Goal: Find specific page/section: Find specific page/section

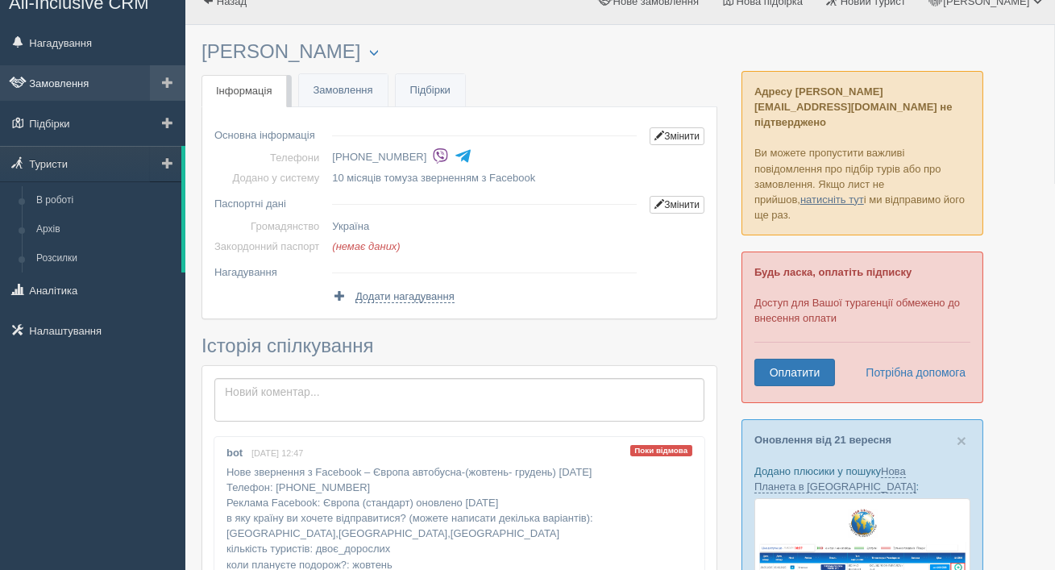
scroll to position [22, 0]
click at [85, 163] on link "Туристи" at bounding box center [90, 163] width 181 height 35
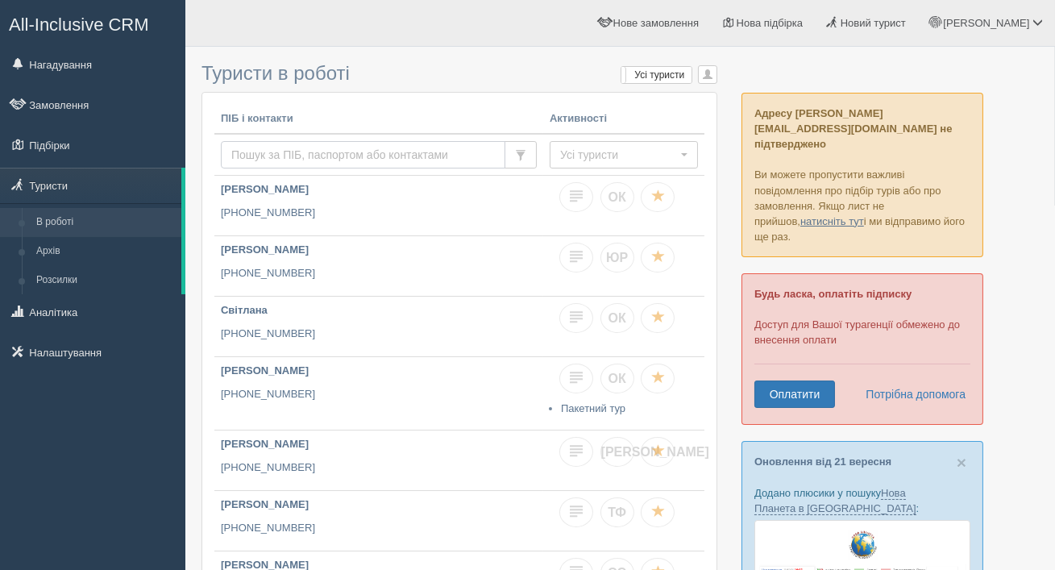
click at [323, 156] on input "text" at bounding box center [363, 154] width 285 height 27
type input "0504008098"
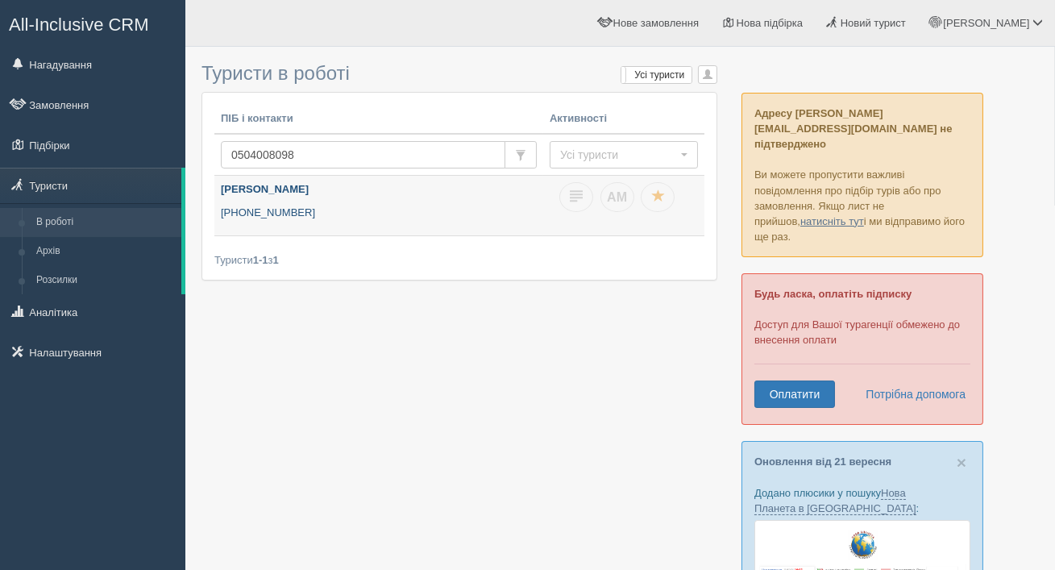
click at [314, 214] on p "+380 50 400 8098" at bounding box center [379, 213] width 316 height 15
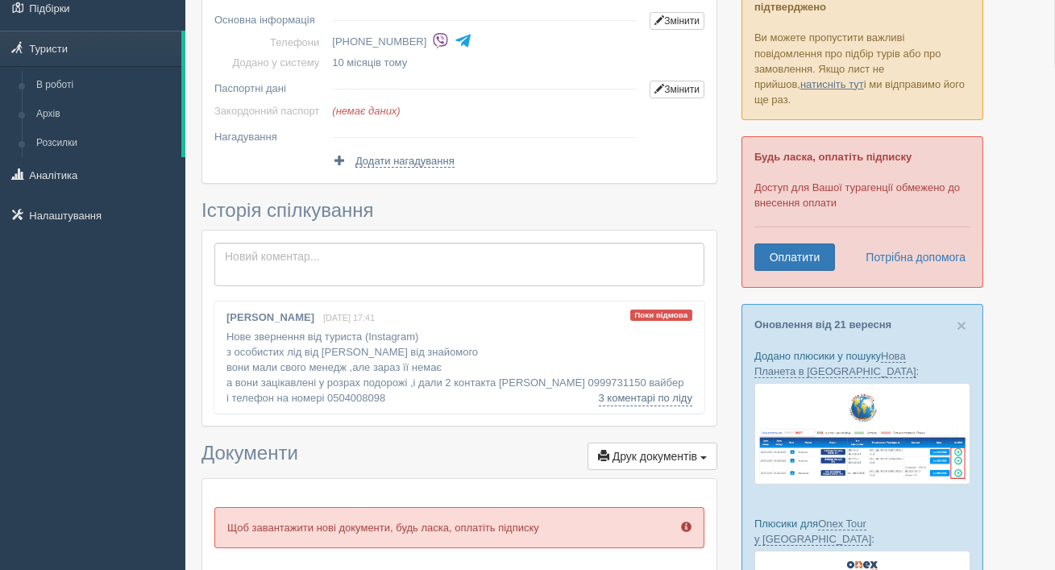
scroll to position [141, 0]
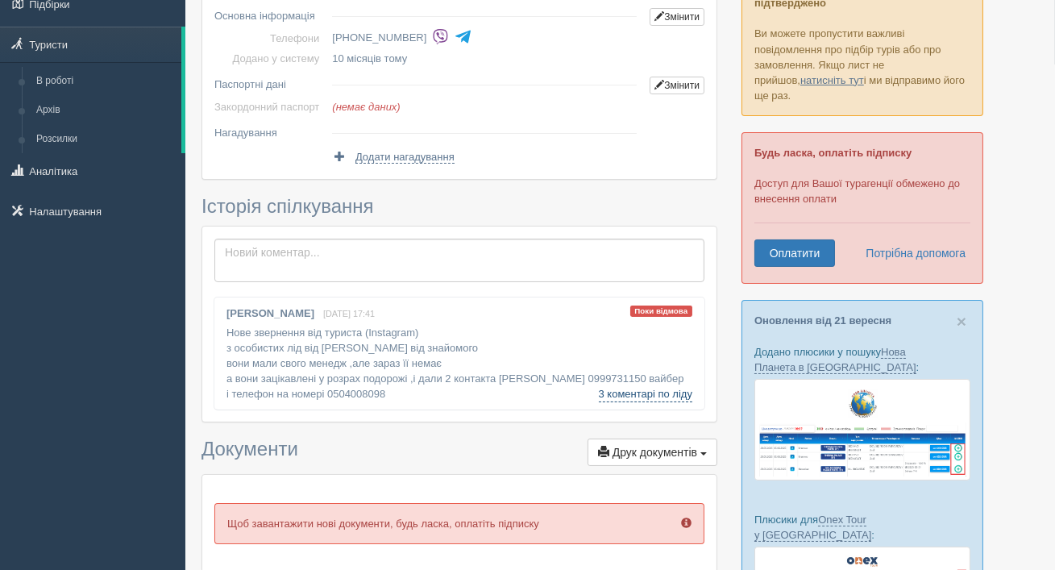
click at [619, 395] on link "3 коментарі по ліду" at bounding box center [646, 394] width 94 height 16
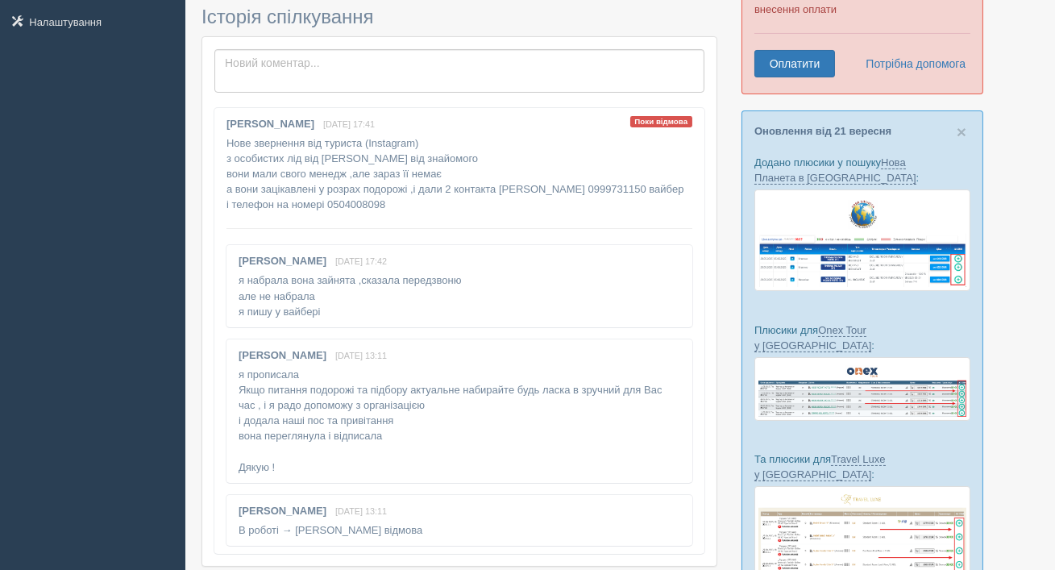
scroll to position [0, 0]
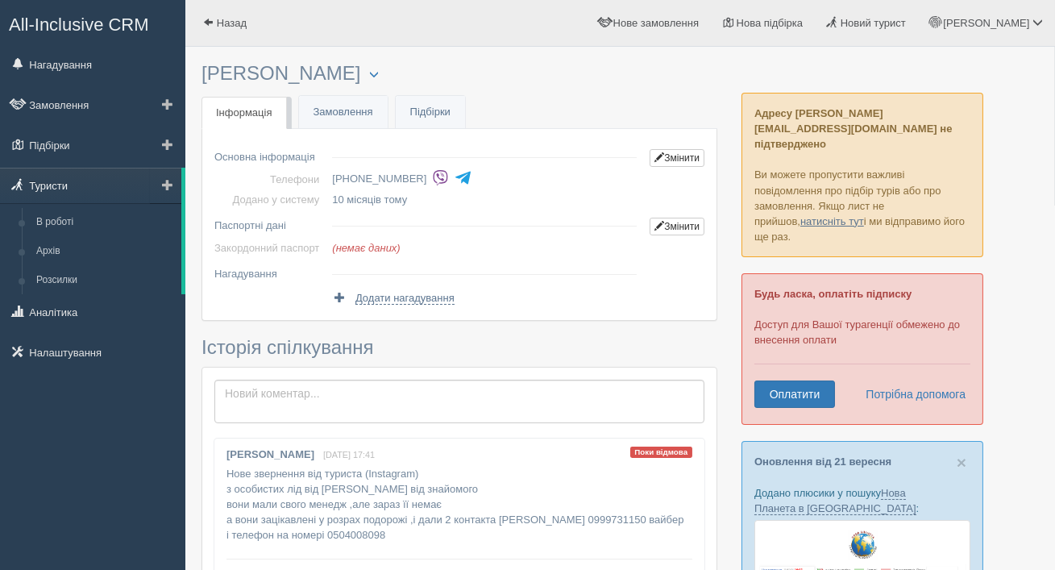
click at [112, 189] on link "Туристи" at bounding box center [90, 185] width 181 height 35
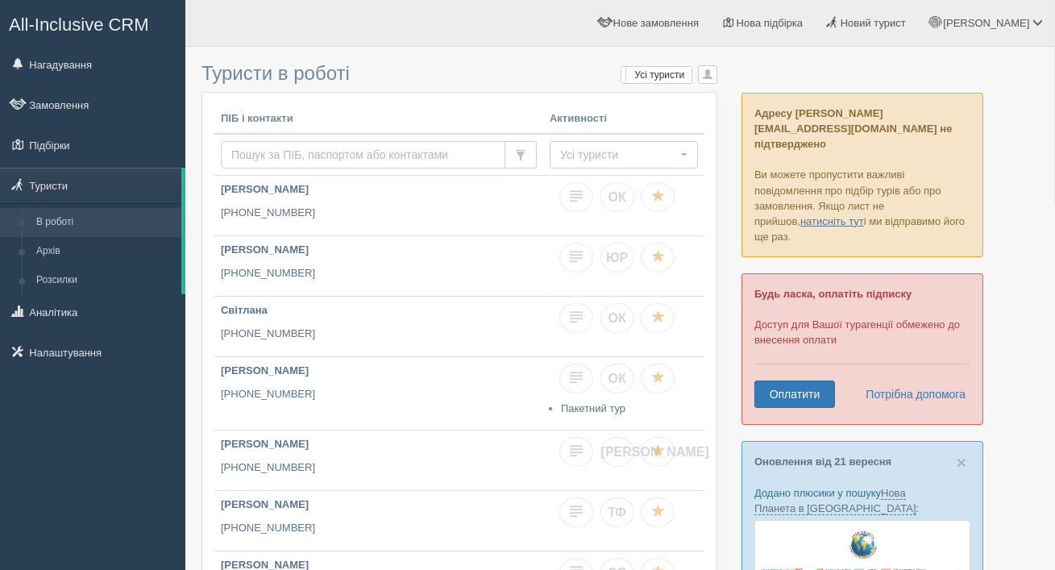
click at [347, 149] on input "text" at bounding box center [363, 154] width 285 height 27
type input "0934919690"
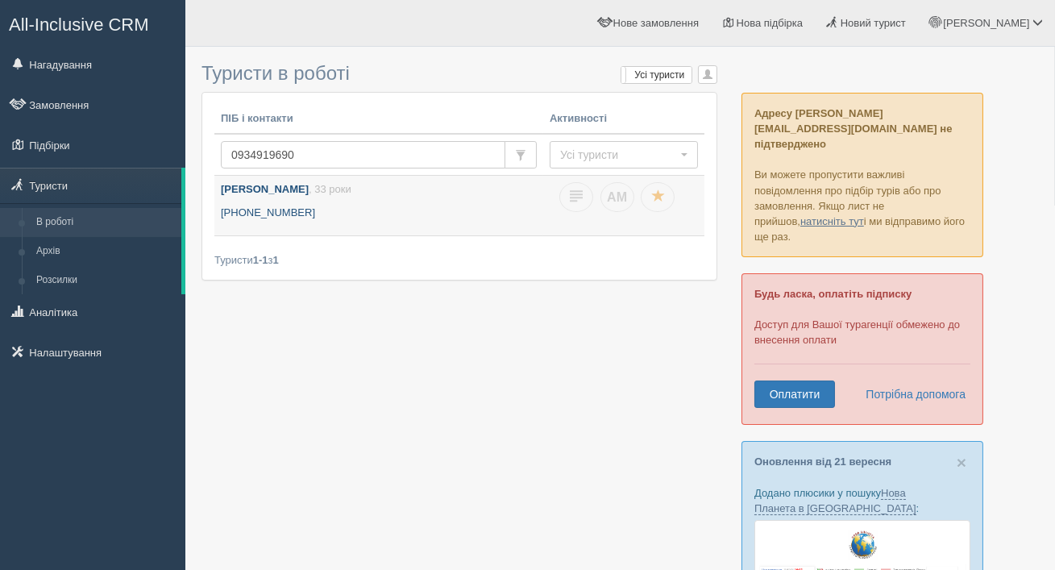
click at [279, 217] on p "[PHONE_NUMBER]" at bounding box center [379, 213] width 316 height 15
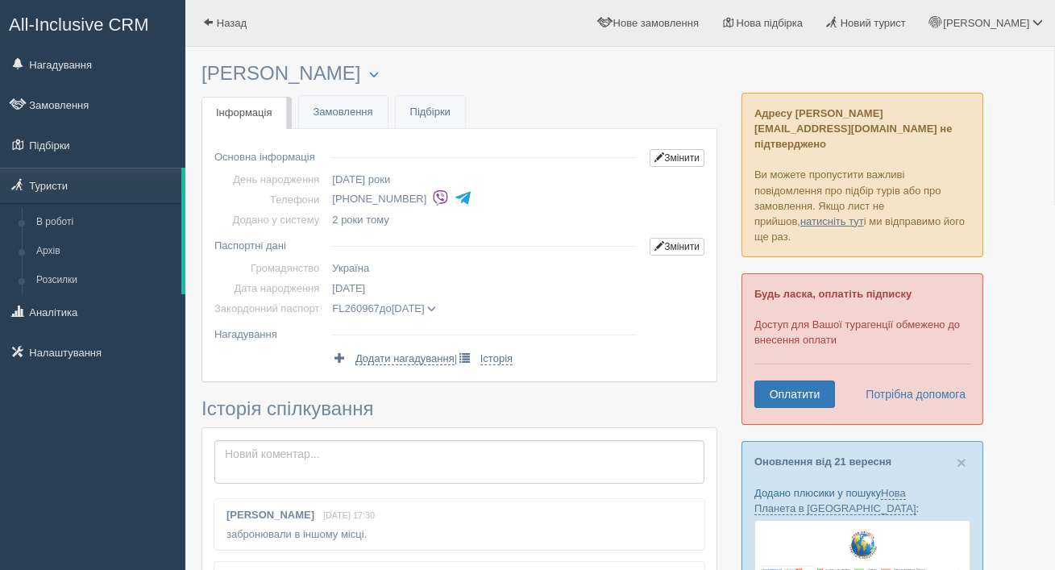
scroll to position [4, 0]
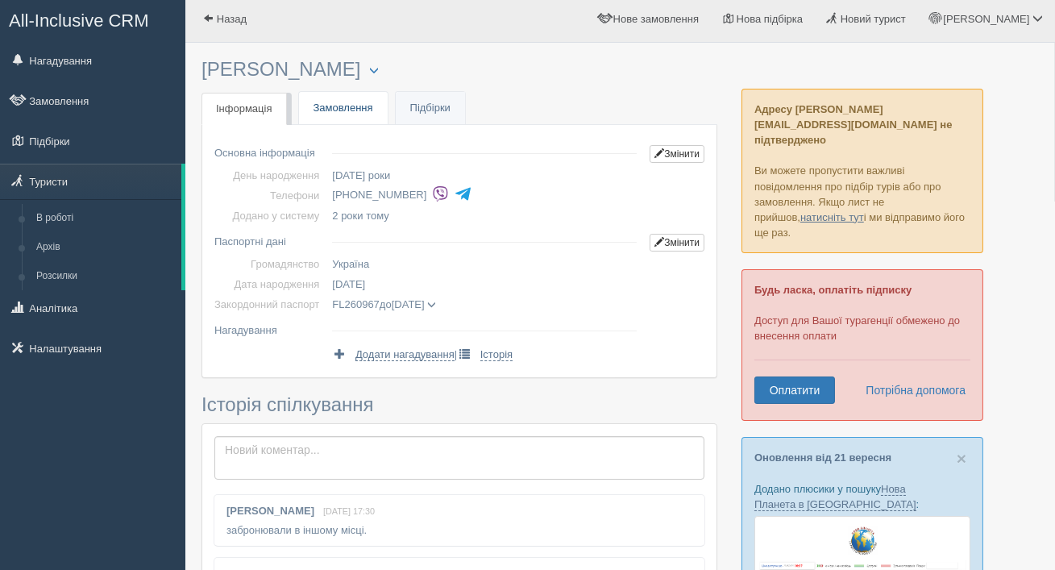
click at [354, 117] on link "Замовлення" at bounding box center [343, 108] width 89 height 33
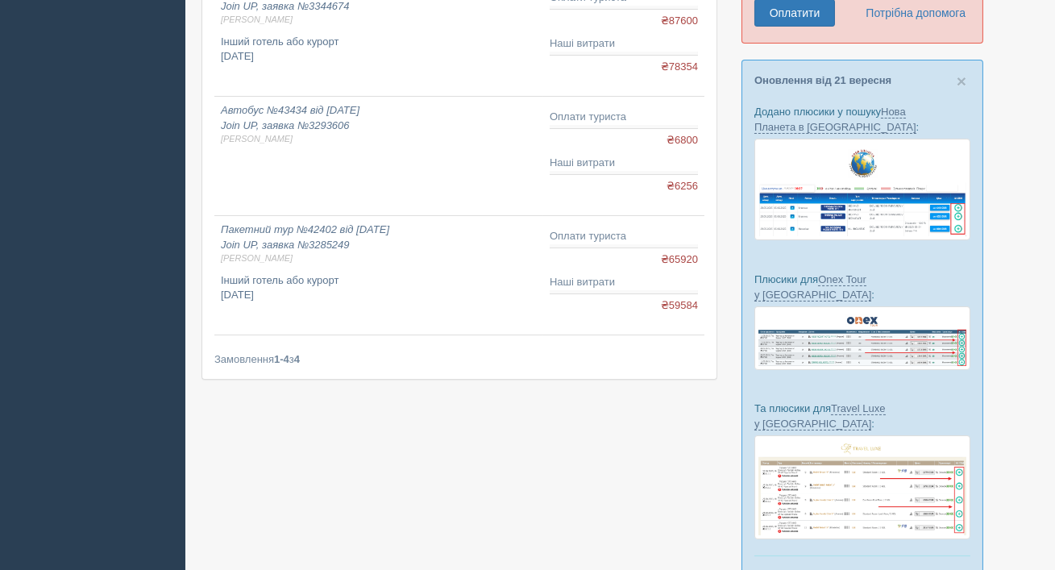
scroll to position [376, 0]
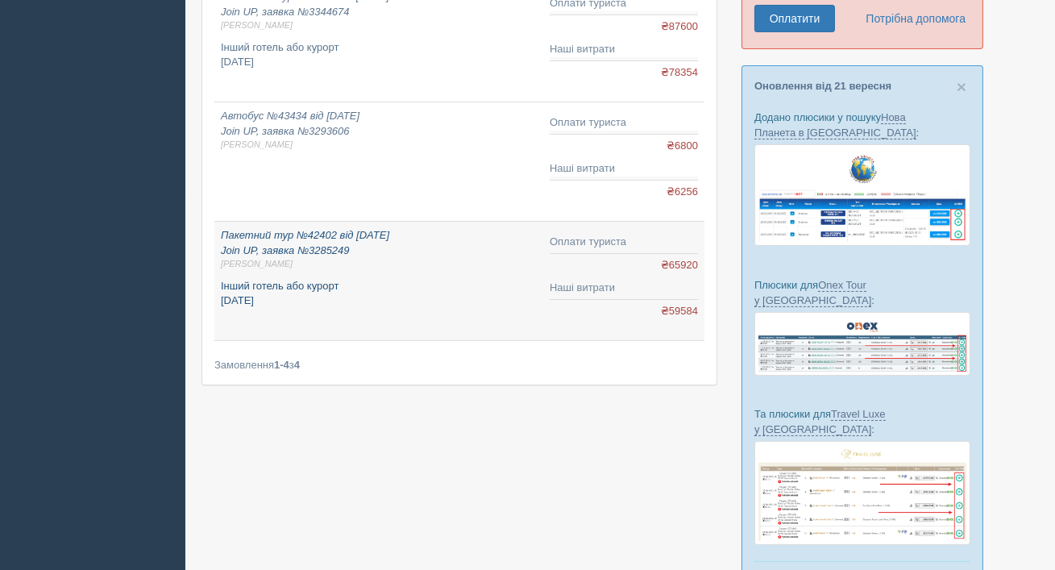
click at [336, 241] on icon "Пакетний тур №42402 від [DATE] Join UP, заявка №3285249 [PERSON_NAME]" at bounding box center [379, 250] width 316 height 42
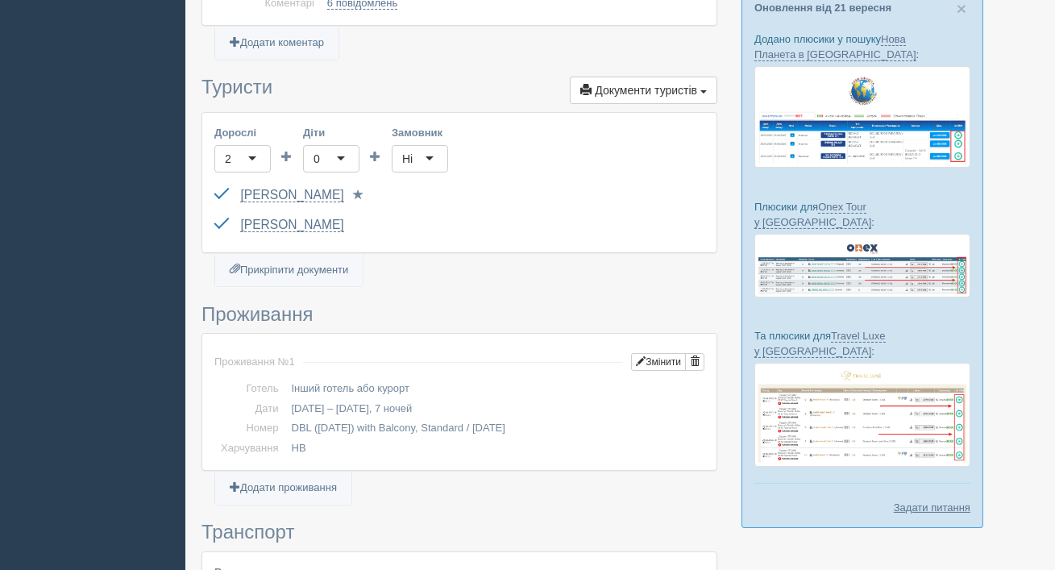
scroll to position [460, 0]
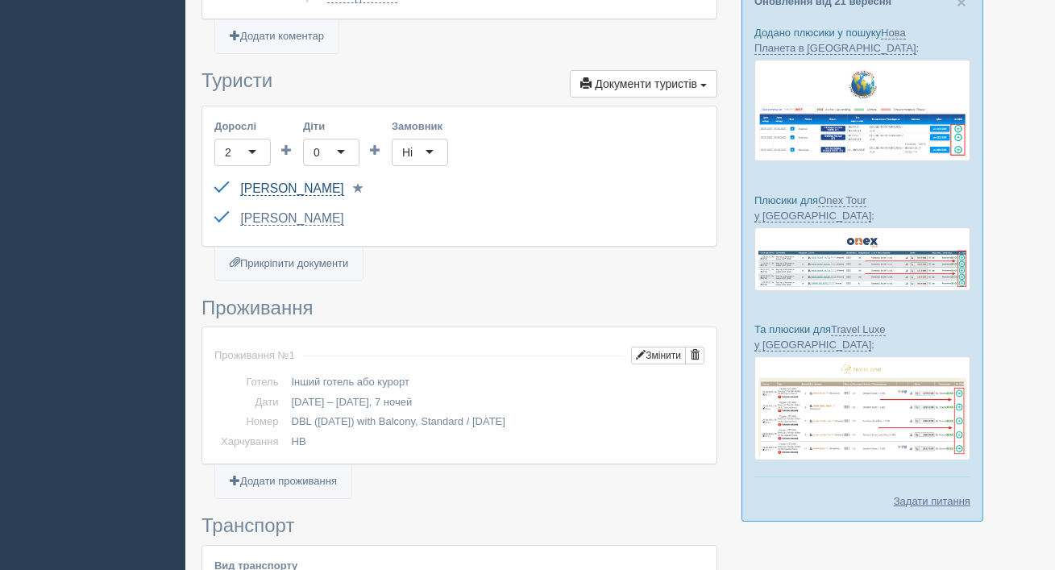
click at [317, 191] on link "Марія Дубенко" at bounding box center [291, 188] width 103 height 15
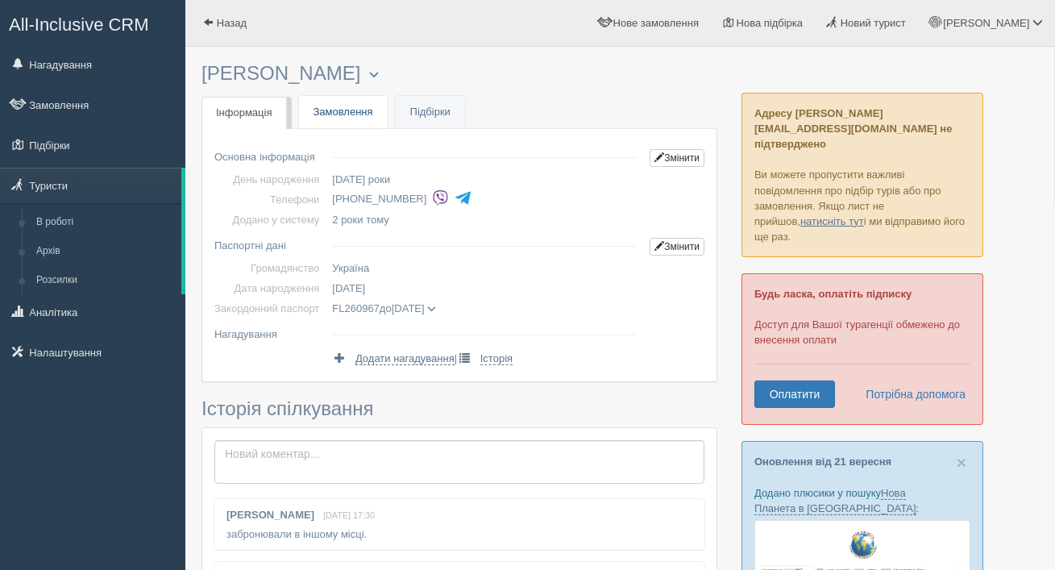
click at [333, 111] on link "Замовлення" at bounding box center [343, 112] width 89 height 33
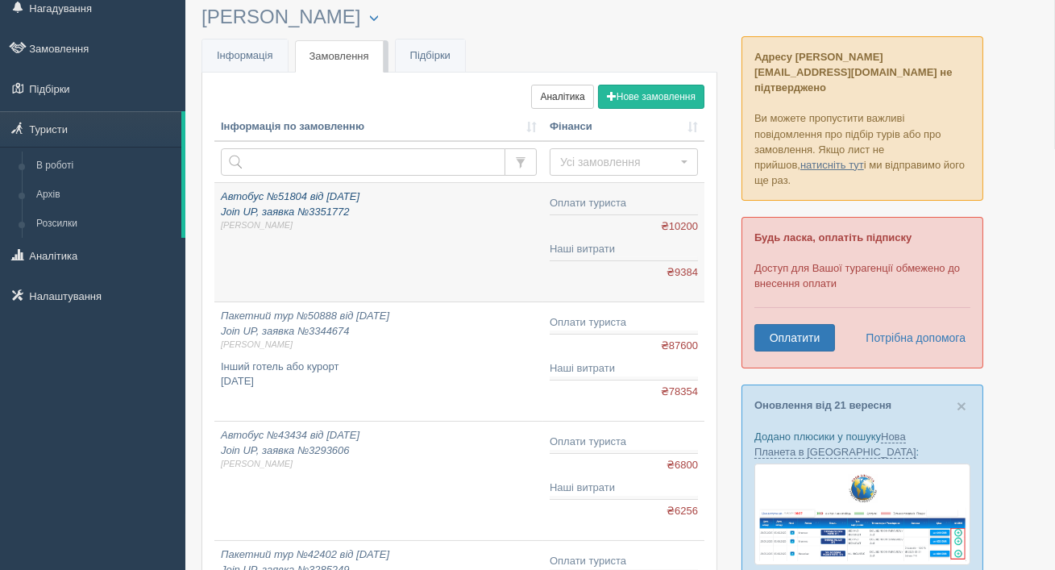
scroll to position [51, 0]
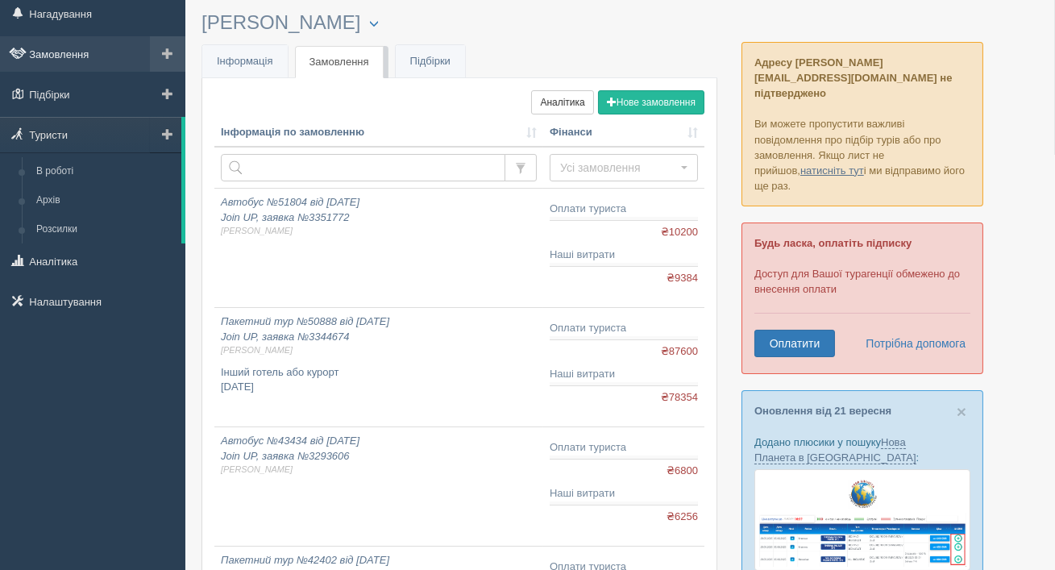
click at [103, 64] on link "Замовлення" at bounding box center [92, 53] width 185 height 35
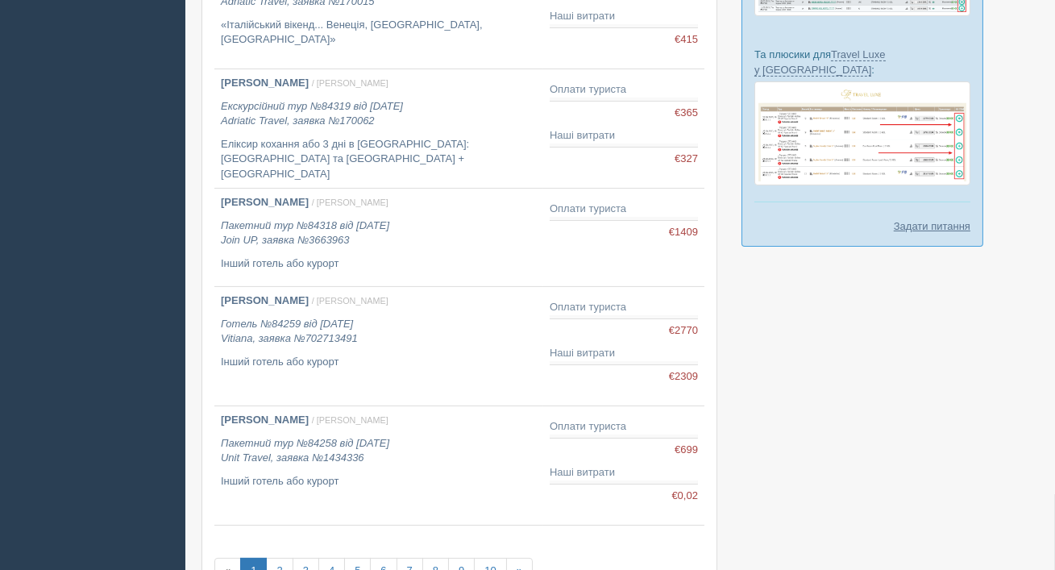
scroll to position [741, 0]
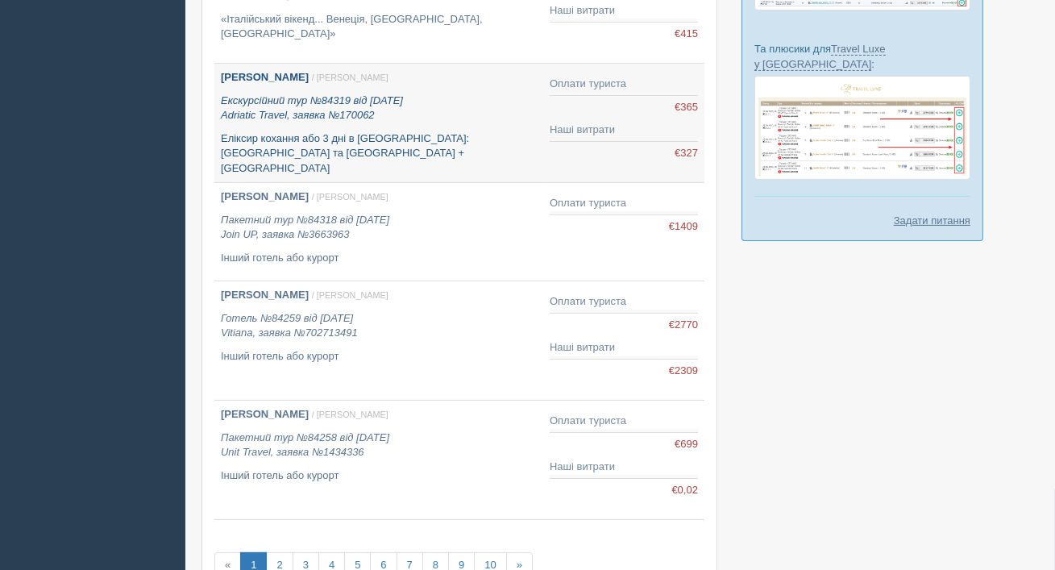
click at [338, 130] on div "Ольга Яворська / Оксана К. Екскурсійний тур №84319 від 22.05.2025 Adriatic Trav…" at bounding box center [379, 123] width 316 height 106
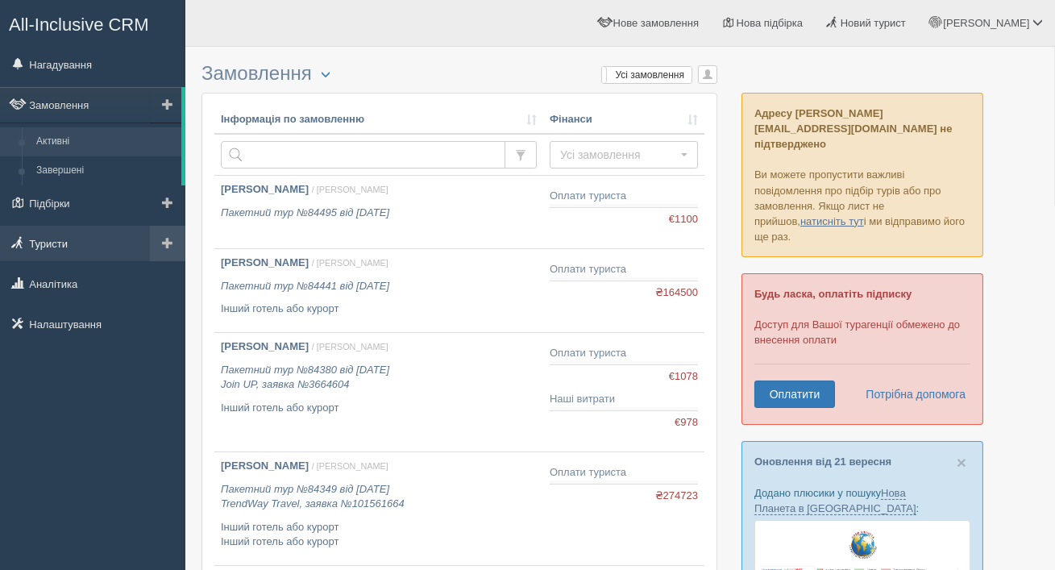
click at [81, 239] on link "Туристи" at bounding box center [92, 243] width 185 height 35
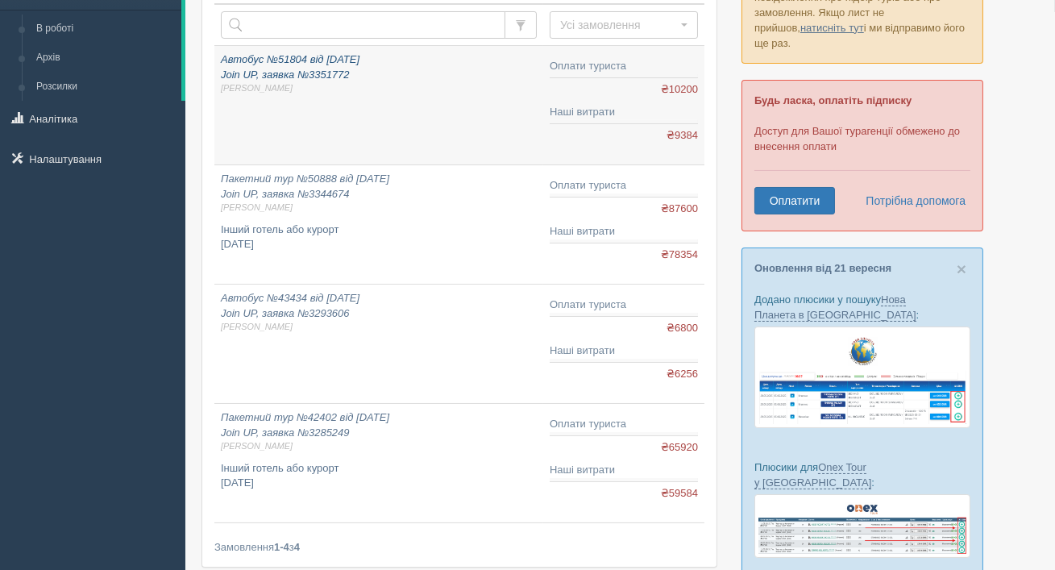
scroll to position [206, 0]
